Goal: Information Seeking & Learning: Understand process/instructions

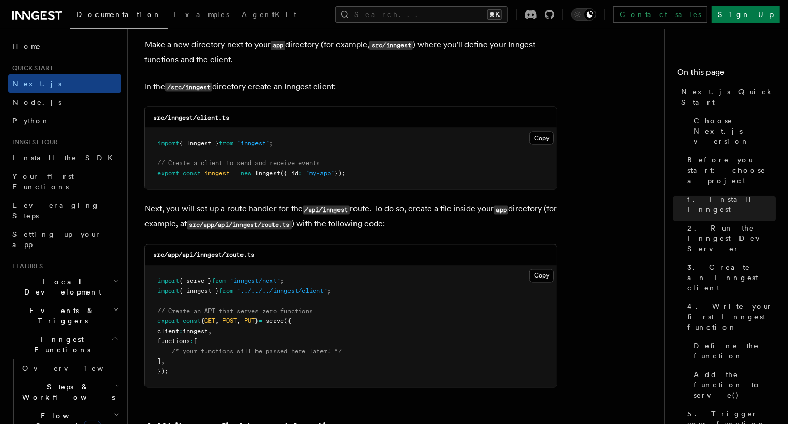
scroll to position [1295, 0]
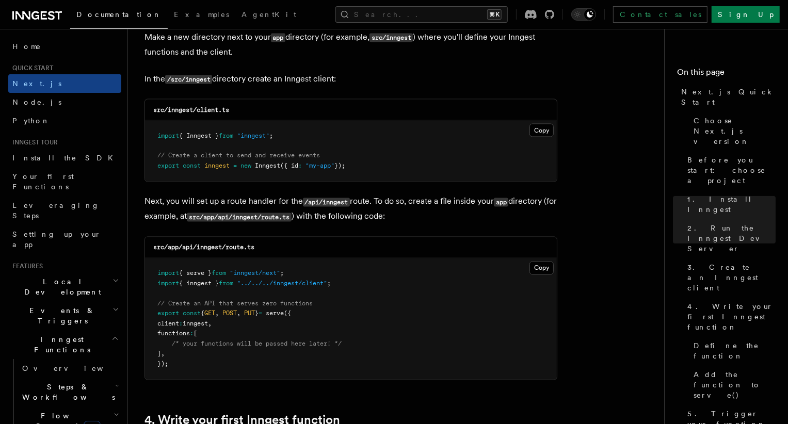
click at [114, 277] on icon "button" at bounding box center [116, 281] width 7 height 8
click at [238, 244] on h3 "src/app/api/inngest/route.ts" at bounding box center [203, 248] width 101 height 8
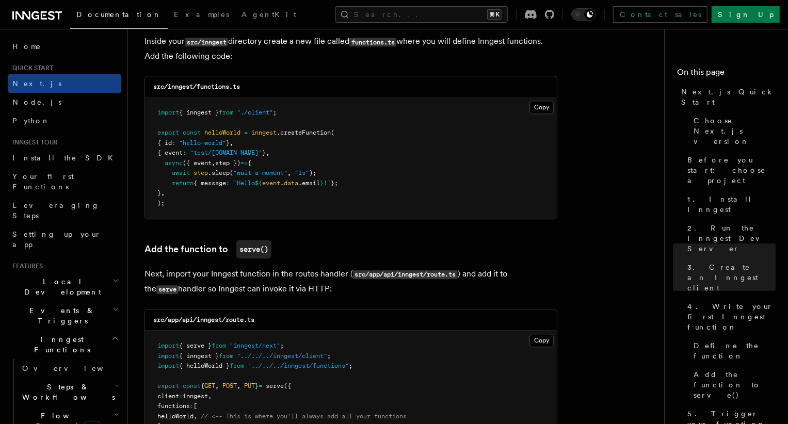
scroll to position [1858, 0]
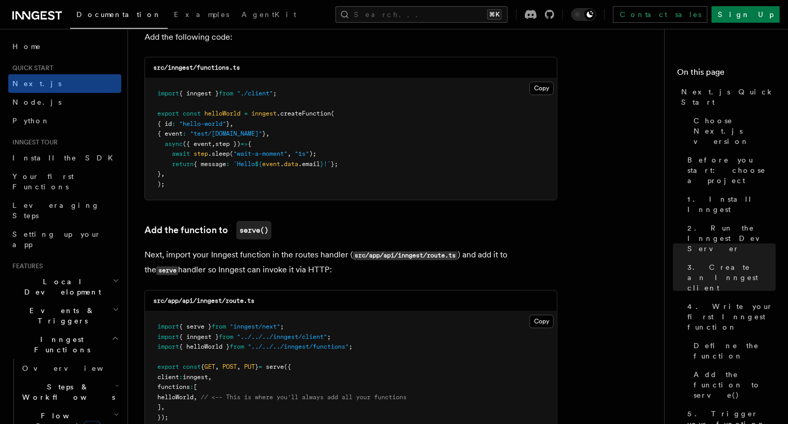
click at [47, 335] on span "Inngest Functions" at bounding box center [59, 345] width 103 height 21
click at [46, 364] on span "Overview" at bounding box center [75, 368] width 106 height 8
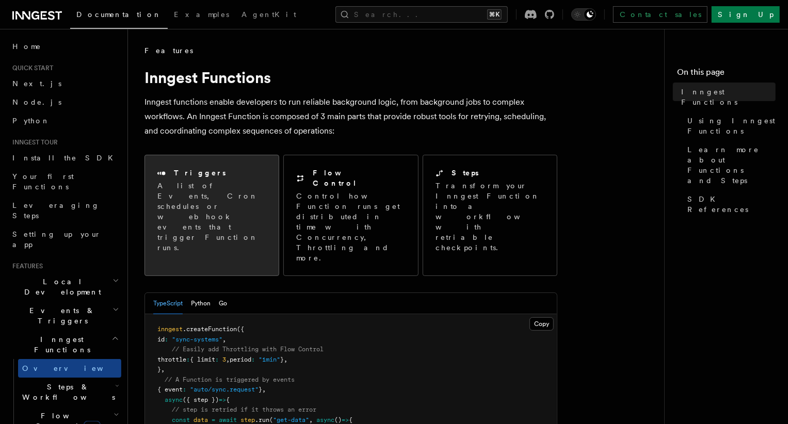
click at [233, 208] on p "A list of Events, Cron schedules or webhook events that trigger Function runs." at bounding box center [211, 217] width 109 height 72
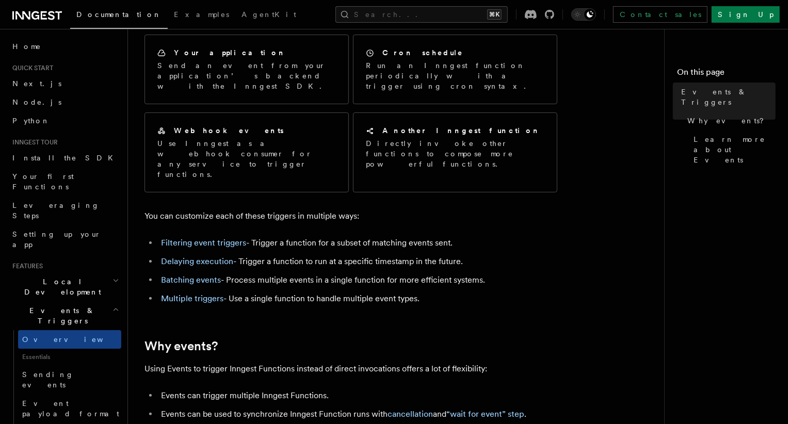
scroll to position [93, 0]
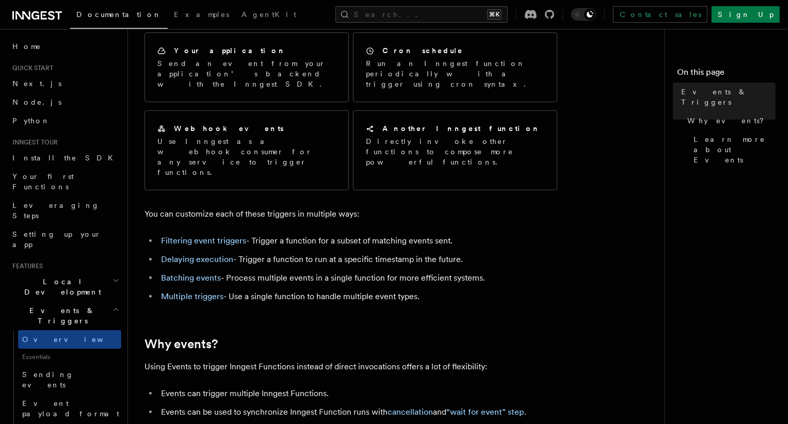
click at [40, 11] on icon at bounding box center [37, 15] width 50 height 12
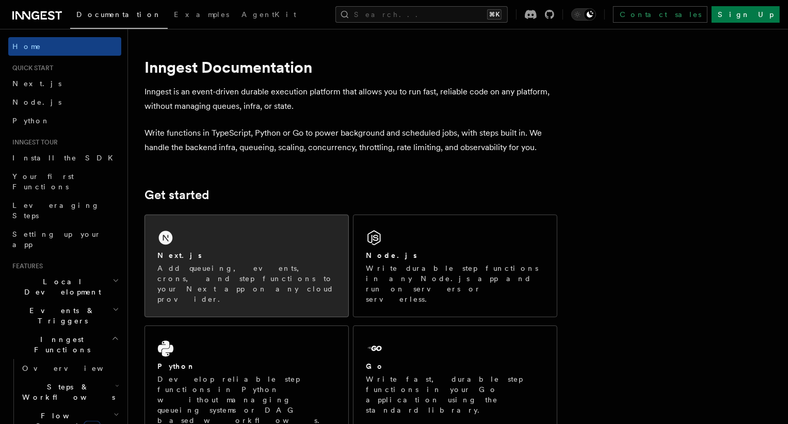
click at [175, 259] on h2 "Next.js" at bounding box center [179, 255] width 44 height 10
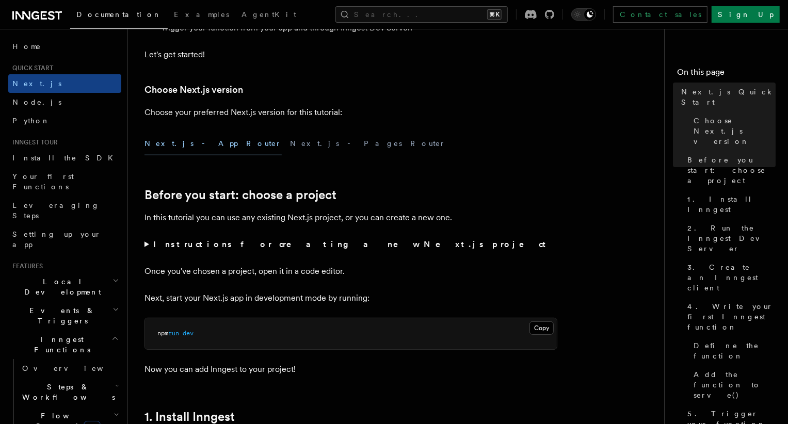
scroll to position [244, 0]
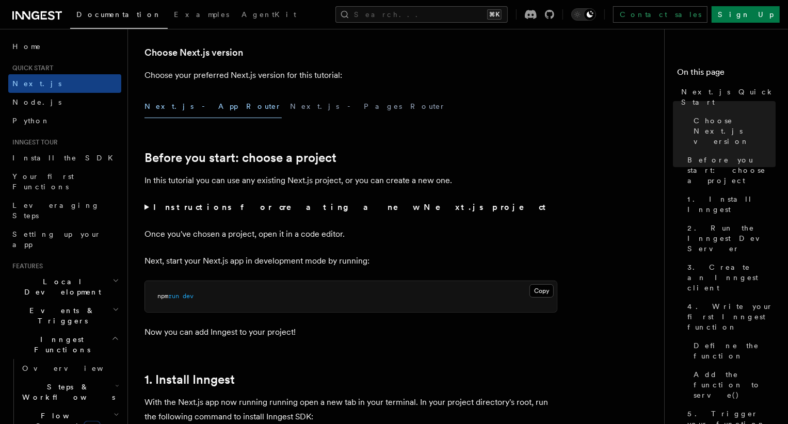
click at [57, 335] on span "Inngest Functions" at bounding box center [59, 345] width 103 height 21
click at [50, 364] on span "Overview" at bounding box center [75, 368] width 106 height 8
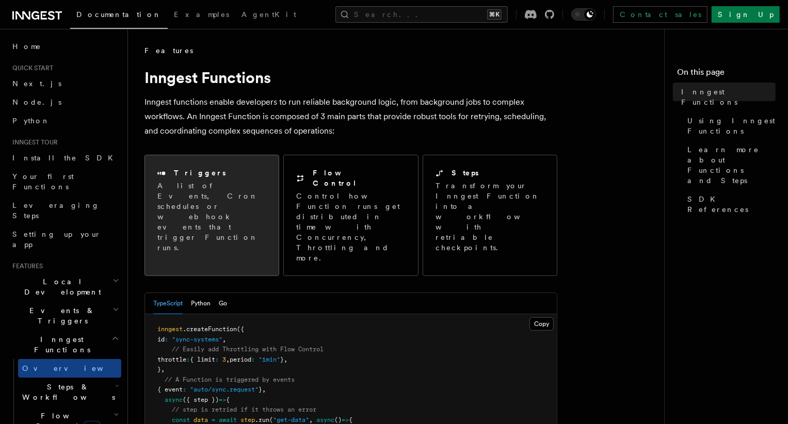
click at [216, 200] on p "A list of Events, Cron schedules or webhook events that trigger Function runs." at bounding box center [211, 217] width 109 height 72
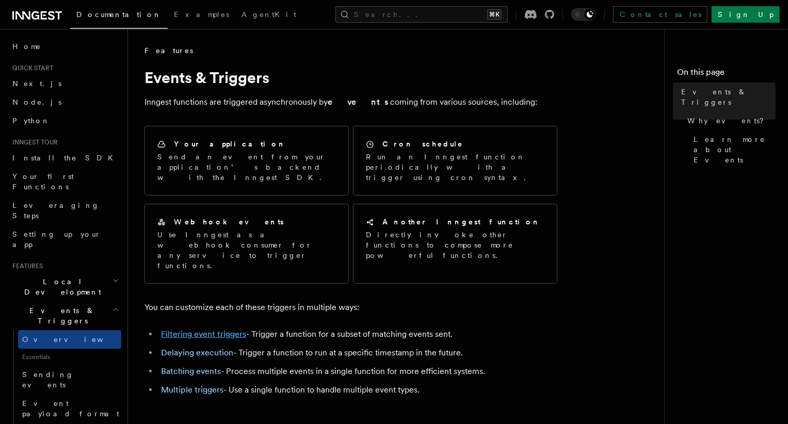
click at [195, 329] on link "Filtering event triggers" at bounding box center [203, 334] width 85 height 10
click at [195, 348] on link "Delaying execution" at bounding box center [197, 353] width 72 height 10
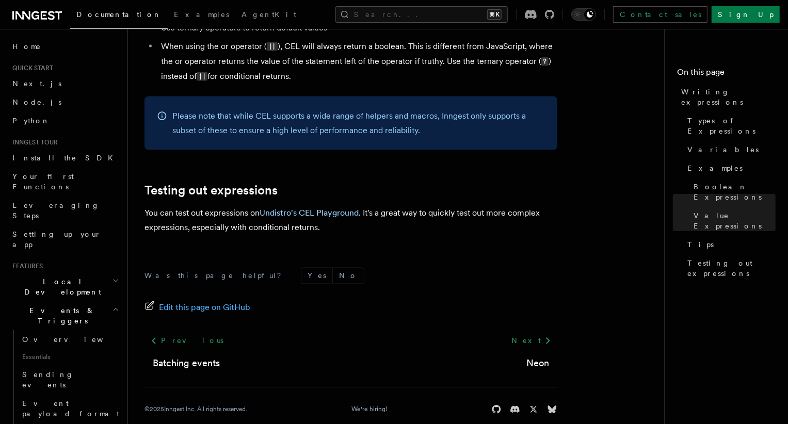
scroll to position [1186, 0]
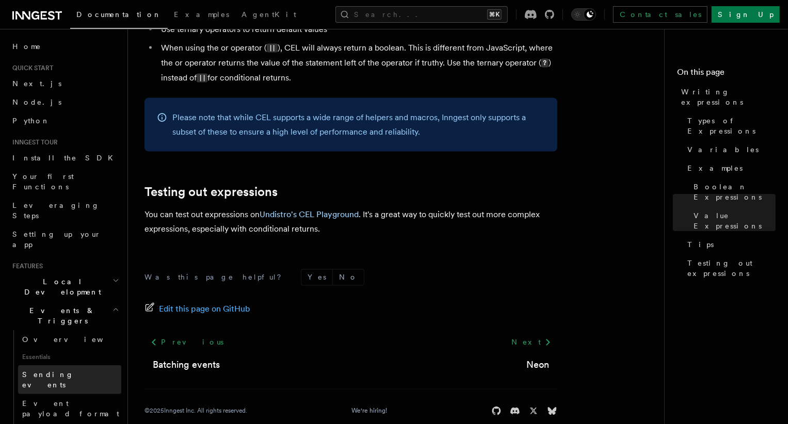
click at [49, 371] on span "Sending events" at bounding box center [48, 380] width 52 height 19
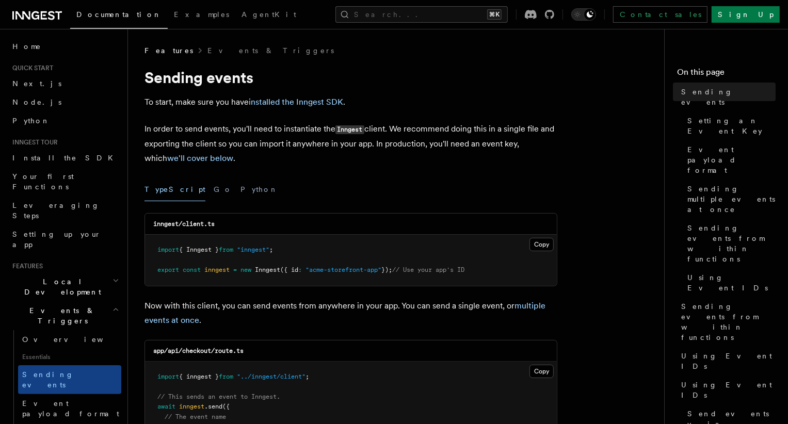
click at [280, 128] on p "In order to send events, you'll need to instantiate the Inngest client. We reco…" at bounding box center [351, 144] width 413 height 44
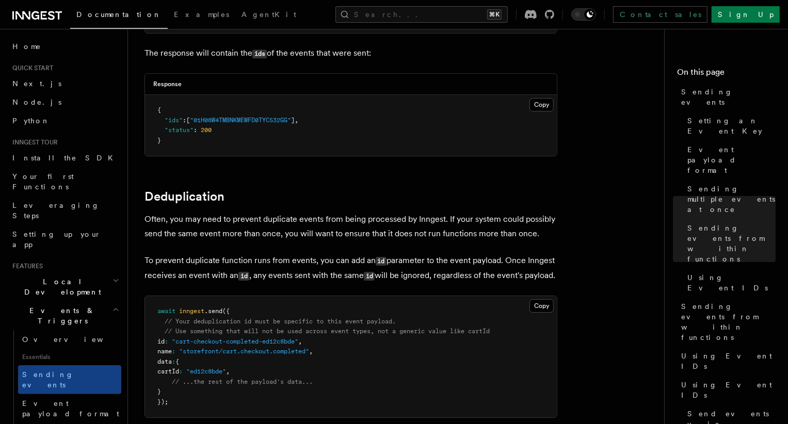
scroll to position [2517, 0]
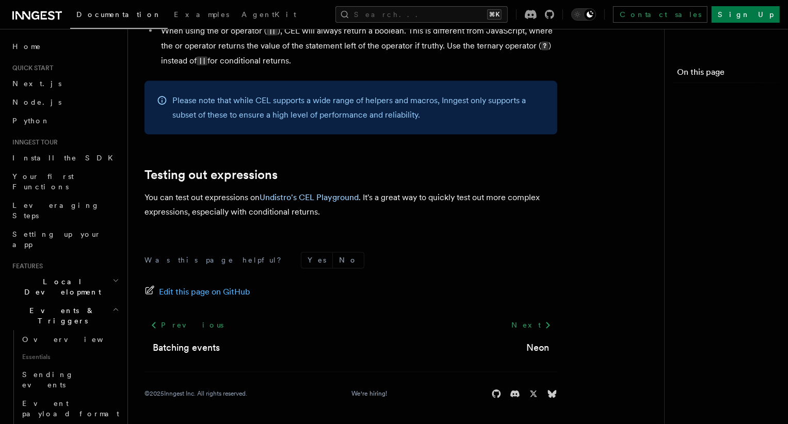
scroll to position [1186, 0]
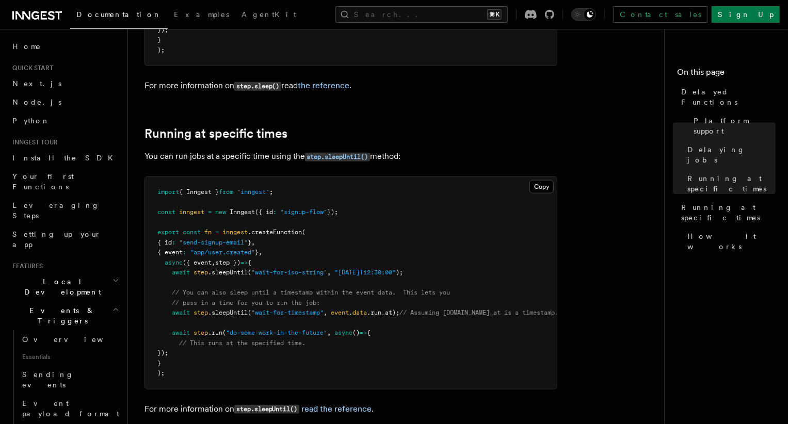
scroll to position [554, 0]
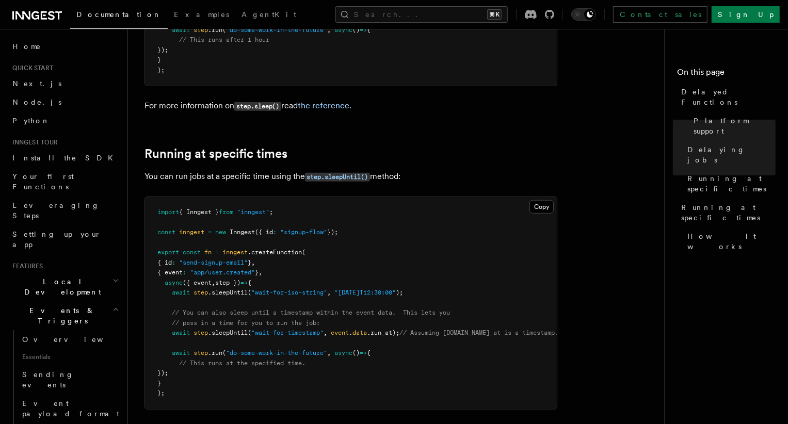
click at [271, 249] on span ".createFunction" at bounding box center [275, 252] width 54 height 7
click at [336, 173] on code "step.sleepUntil()" at bounding box center [337, 177] width 65 height 9
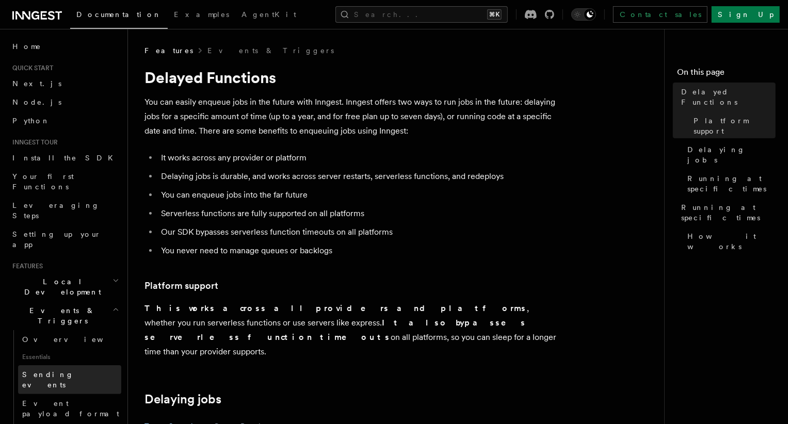
click at [57, 371] on span "Sending events" at bounding box center [48, 380] width 52 height 19
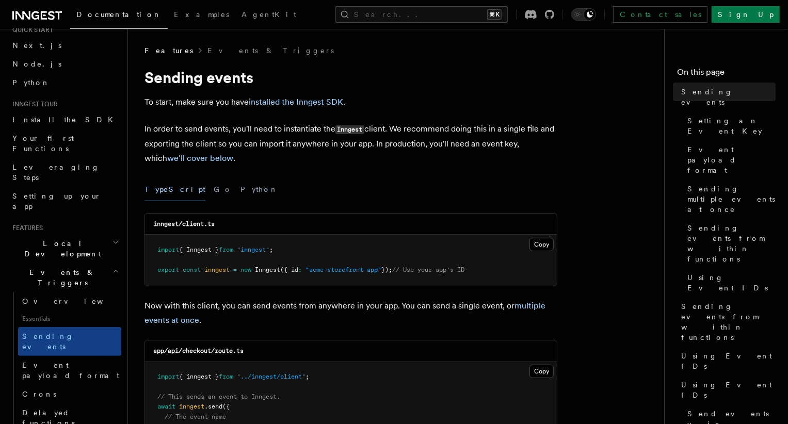
scroll to position [56, 0]
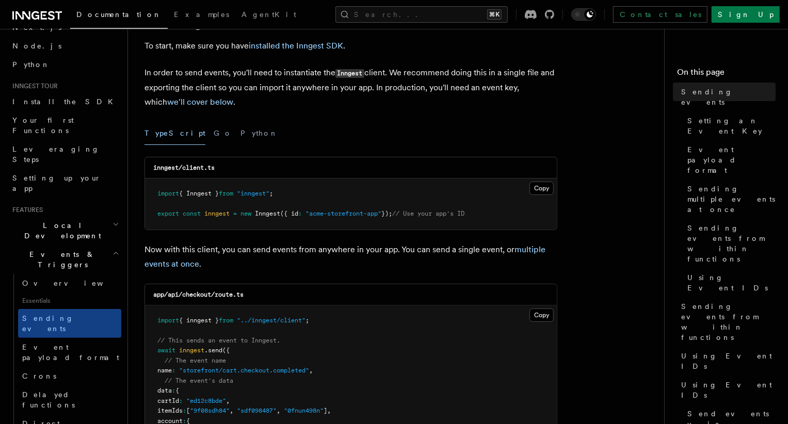
scroll to position [75, 0]
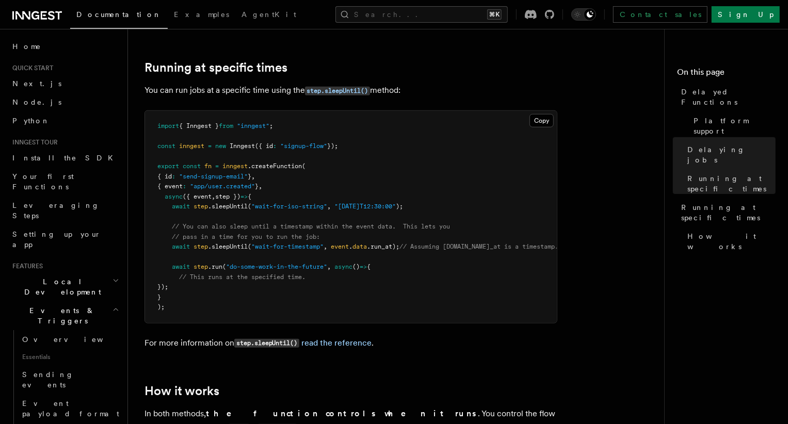
scroll to position [659, 0]
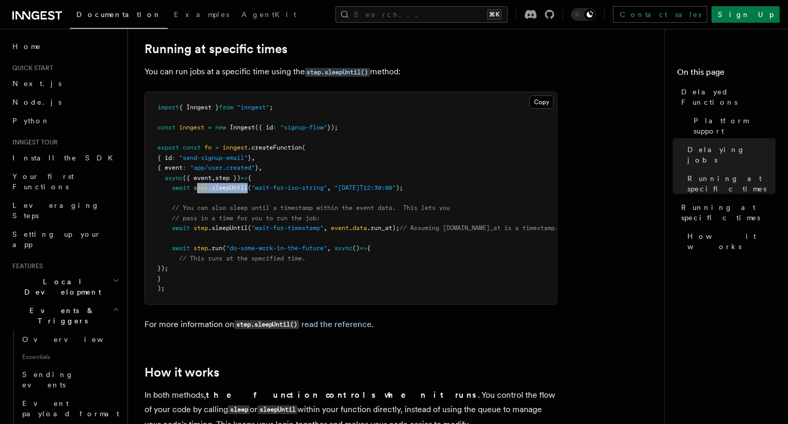
drag, startPoint x: 197, startPoint y: 175, endPoint x: 249, endPoint y: 178, distance: 52.7
click at [249, 178] on pre "import { Inngest } from "inngest" ; const inngest = new Inngest ({ id : "signup…" at bounding box center [351, 198] width 412 height 212
click at [236, 184] on span ".sleepUntil" at bounding box center [228, 187] width 40 height 7
click at [196, 184] on span "step" at bounding box center [201, 187] width 14 height 7
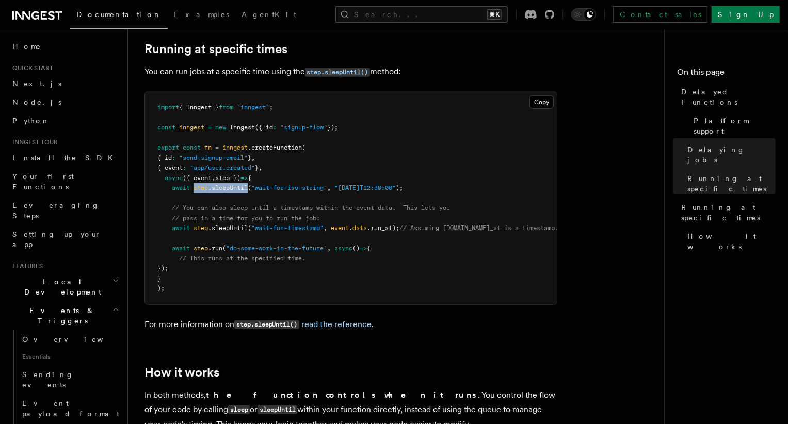
click at [250, 184] on span "(" at bounding box center [250, 187] width 4 height 7
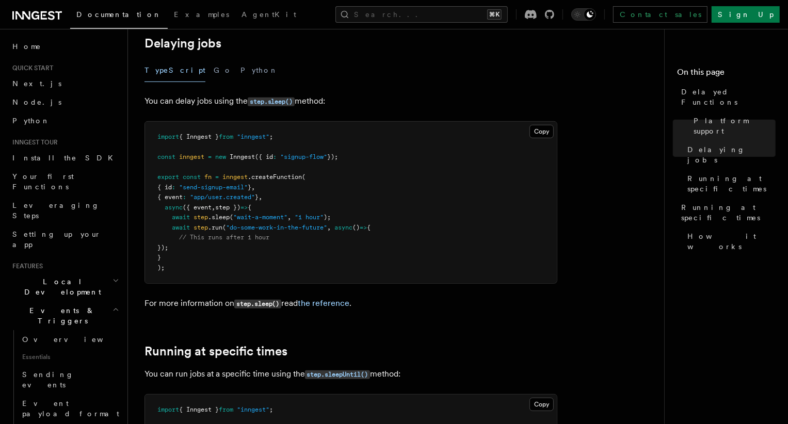
scroll to position [0, 0]
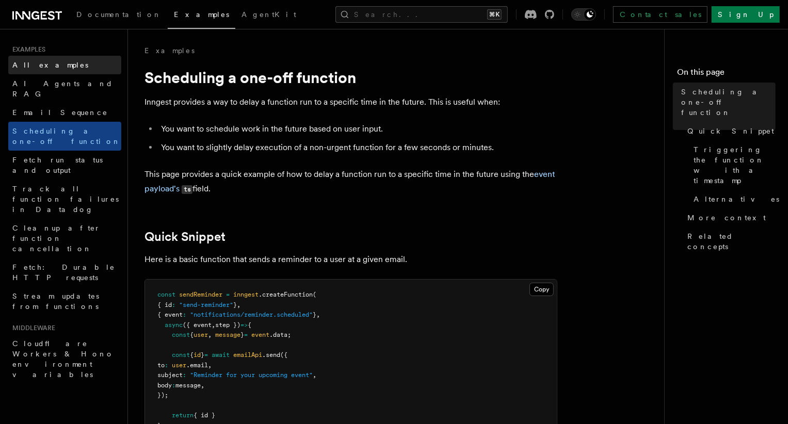
click at [50, 66] on span "All examples" at bounding box center [50, 65] width 76 height 8
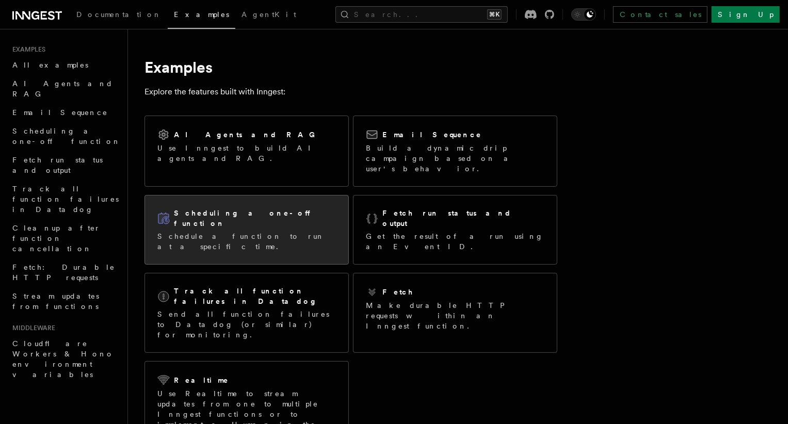
click at [222, 208] on h2 "Scheduling a one-off function" at bounding box center [255, 218] width 162 height 21
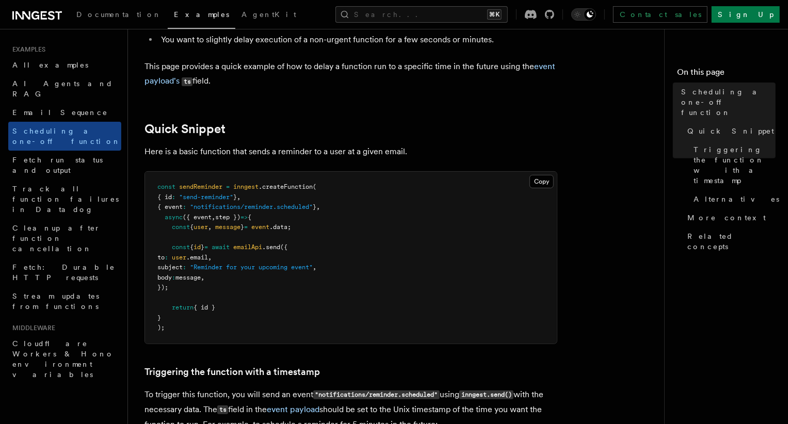
scroll to position [113, 0]
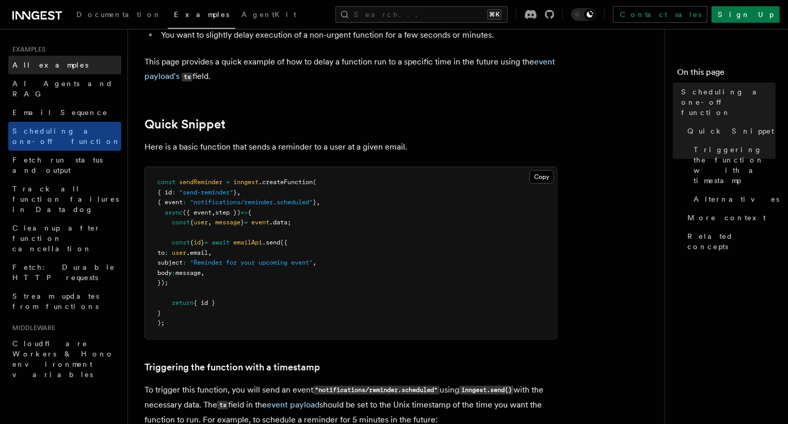
click at [29, 67] on span "All examples" at bounding box center [50, 65] width 76 height 8
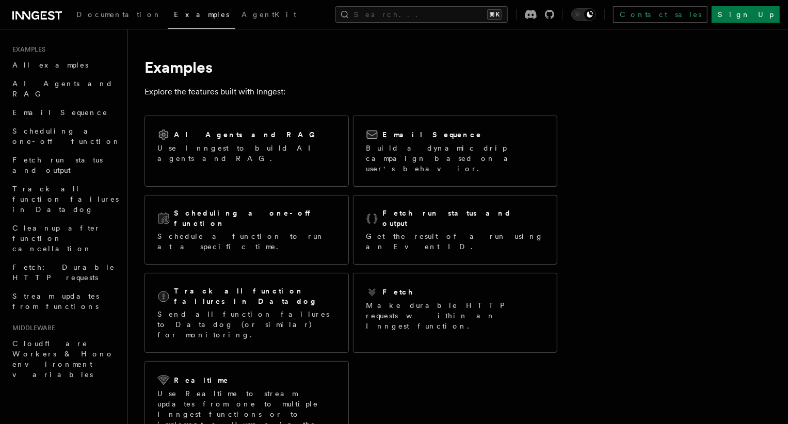
click at [390, 352] on div "AI Agents and RAG Use Inngest to build AI agents and RAG. Email Sequence Build …" at bounding box center [351, 285] width 413 height 346
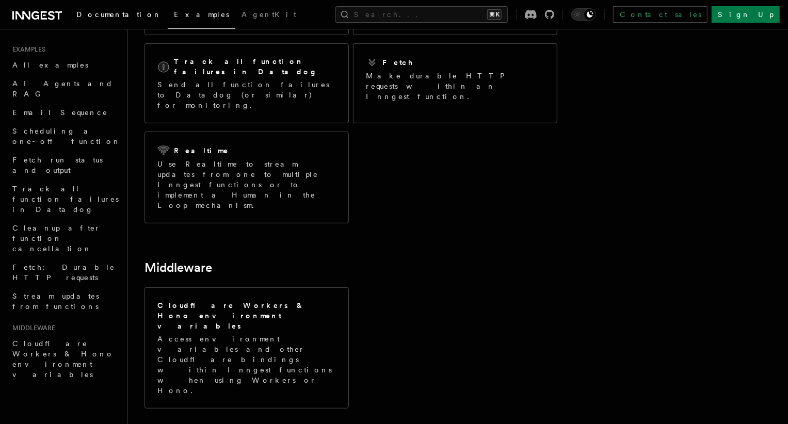
click at [96, 19] on span "Documentation" at bounding box center [118, 14] width 85 height 8
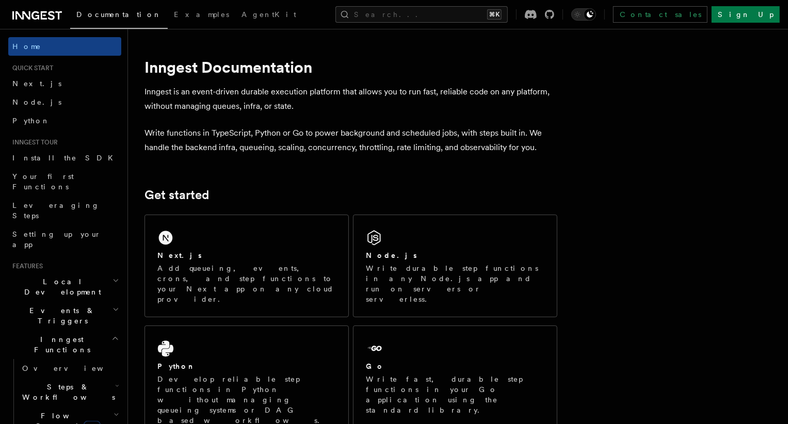
click at [48, 335] on span "Inngest Functions" at bounding box center [59, 345] width 103 height 21
click at [46, 382] on span "Steps & Workflows" at bounding box center [66, 392] width 97 height 21
click at [51, 382] on span "Steps & Workflows" at bounding box center [66, 392] width 97 height 21
click at [40, 364] on span "Overview" at bounding box center [75, 368] width 106 height 8
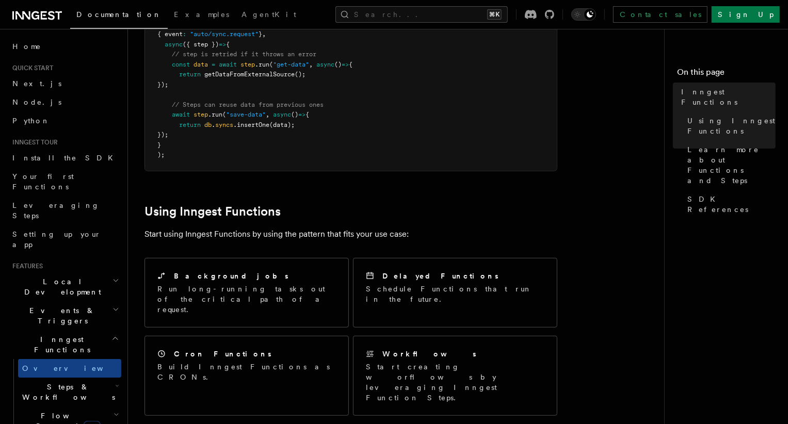
scroll to position [356, 0]
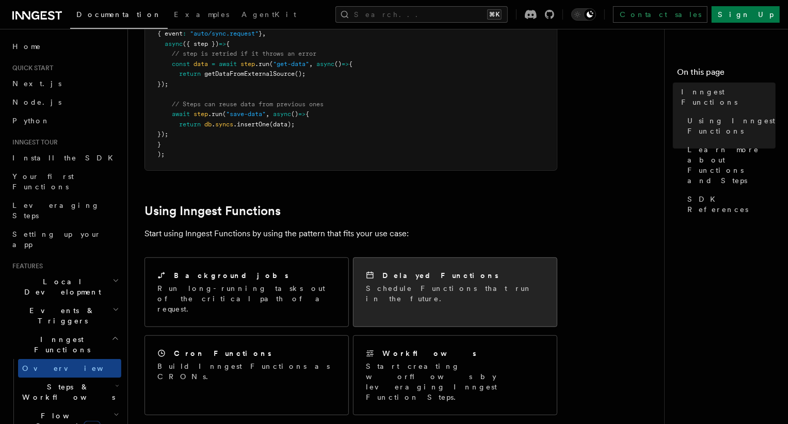
click at [375, 271] on div "Delayed Functions Schedule Functions that run in the future." at bounding box center [455, 288] width 179 height 34
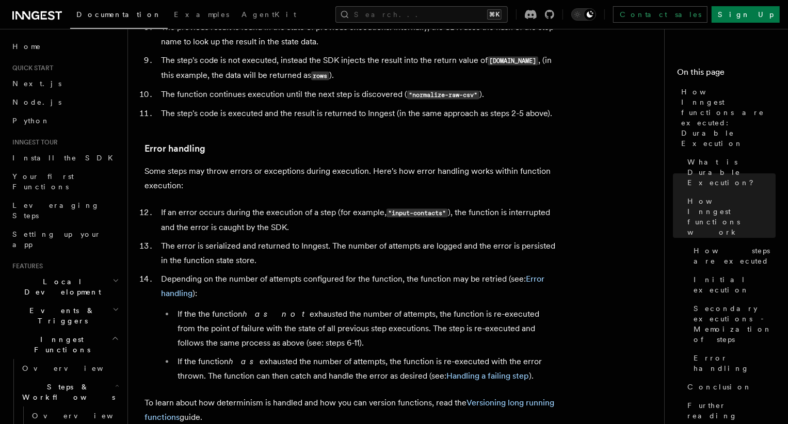
scroll to position [1607, 0]
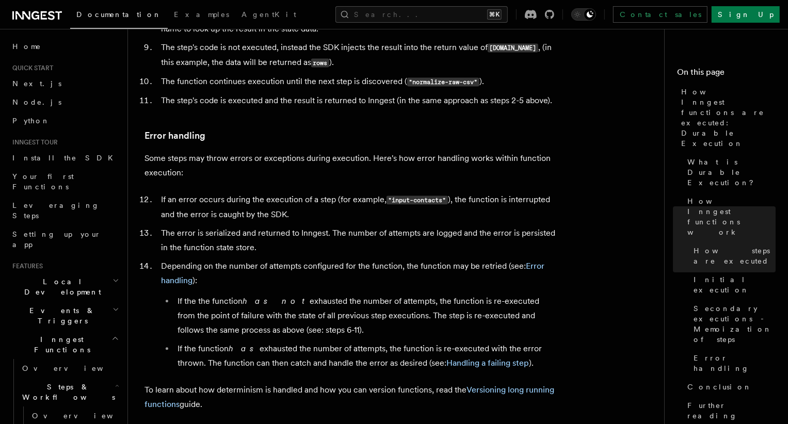
click at [86, 15] on span "Documentation" at bounding box center [118, 14] width 85 height 8
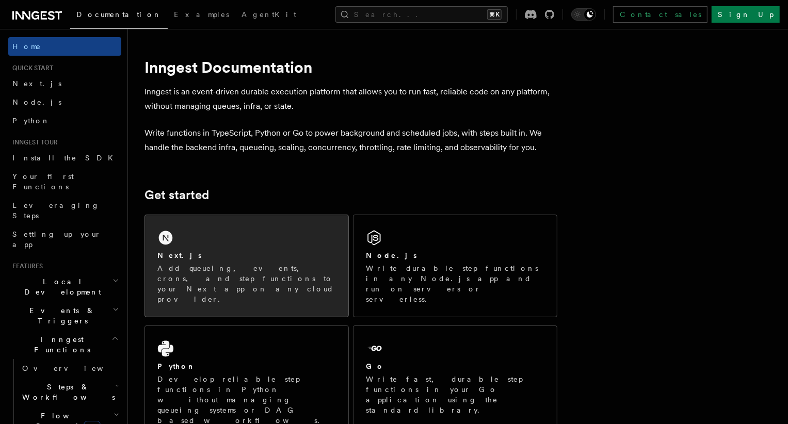
click at [170, 246] on div "Next.js Add queueing, events, crons, and step functions to your Next app on any…" at bounding box center [246, 266] width 203 height 102
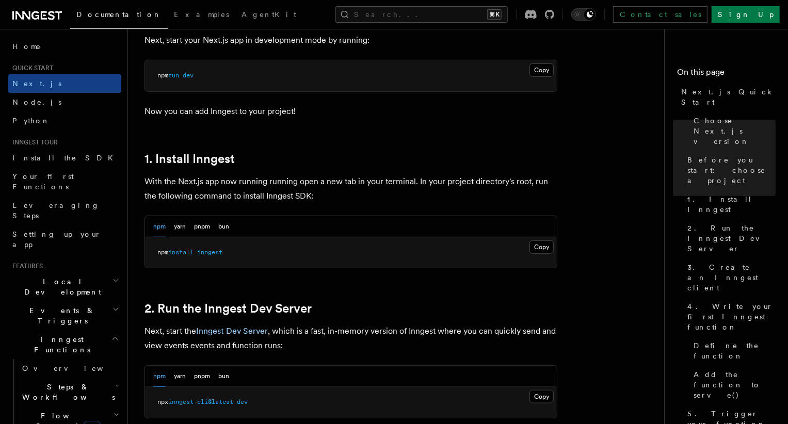
scroll to position [469, 0]
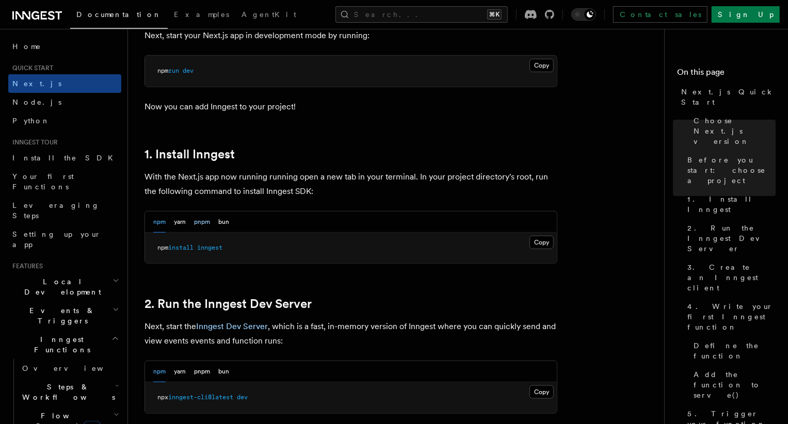
click at [206, 224] on button "pnpm" at bounding box center [202, 222] width 16 height 21
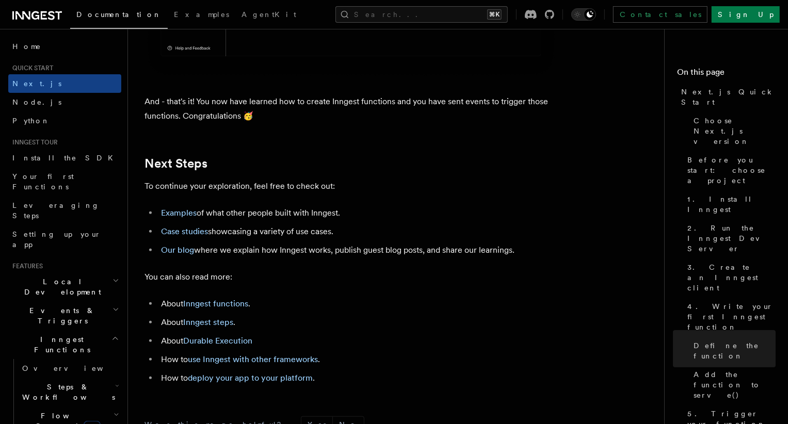
scroll to position [6364, 0]
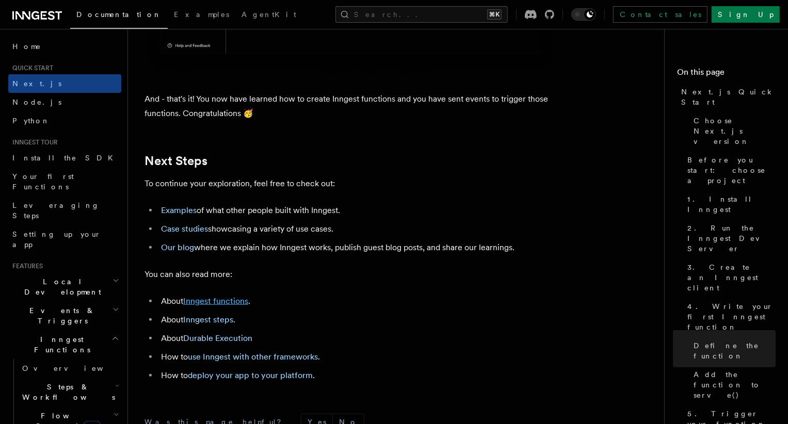
click at [204, 306] on link "Inngest functions" at bounding box center [215, 301] width 65 height 10
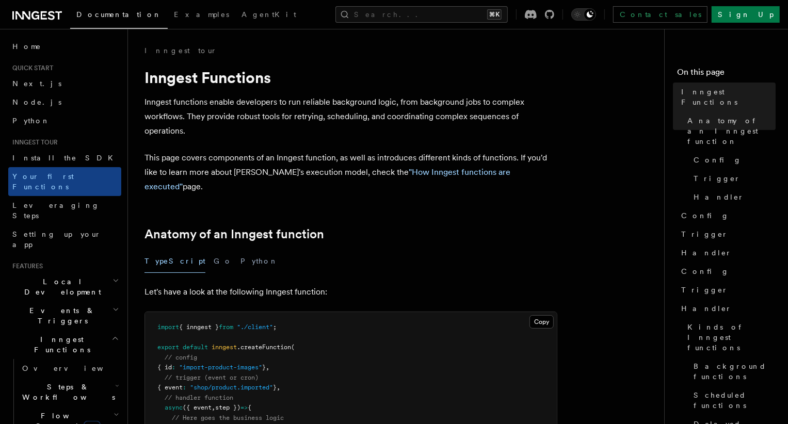
click at [209, 319] on pre "import { inngest } from "./client" ; export default inngest .createFunction ( /…" at bounding box center [351, 423] width 412 height 222
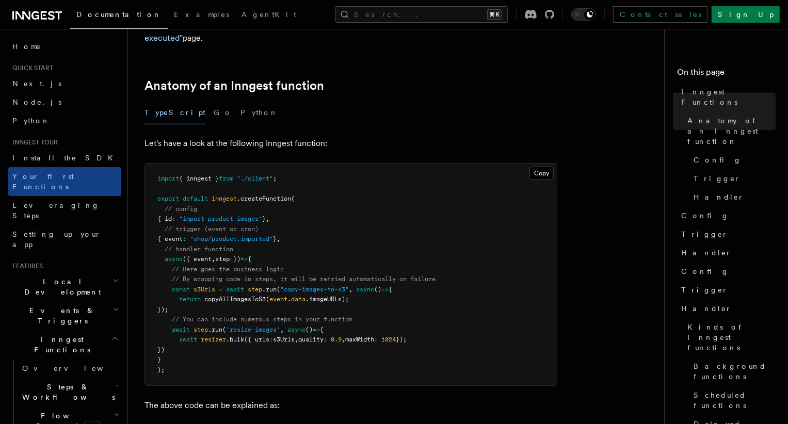
scroll to position [131, 0]
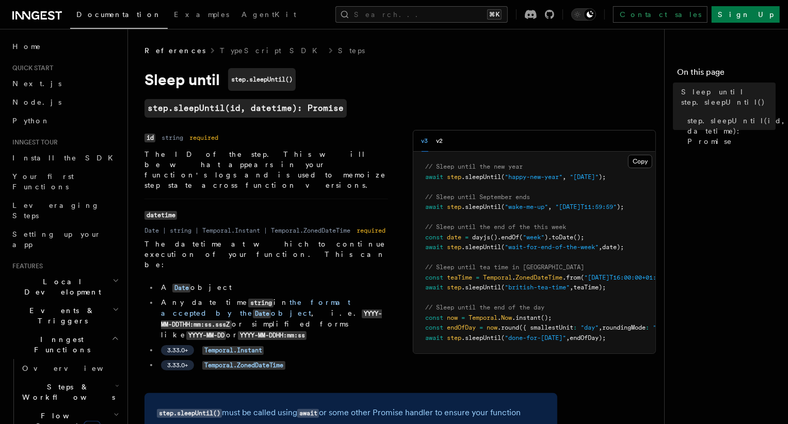
click at [198, 310] on code "YYYY-MM-DDTHH:mm:ss.sssZ" at bounding box center [271, 320] width 221 height 20
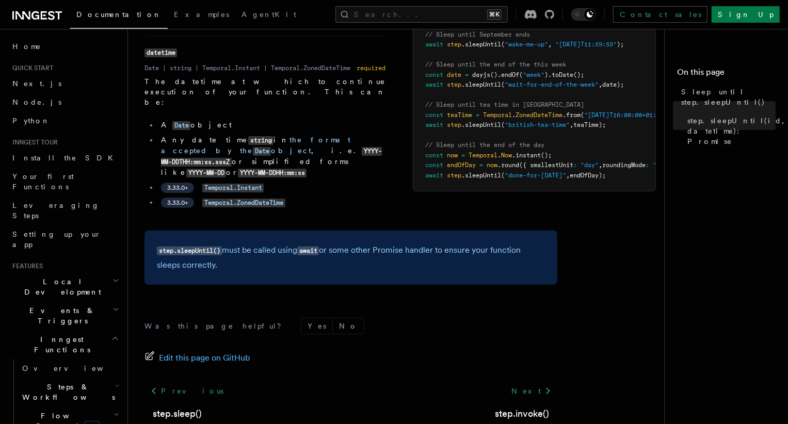
scroll to position [126, 0]
